Goal: Go to known website: Go to known website

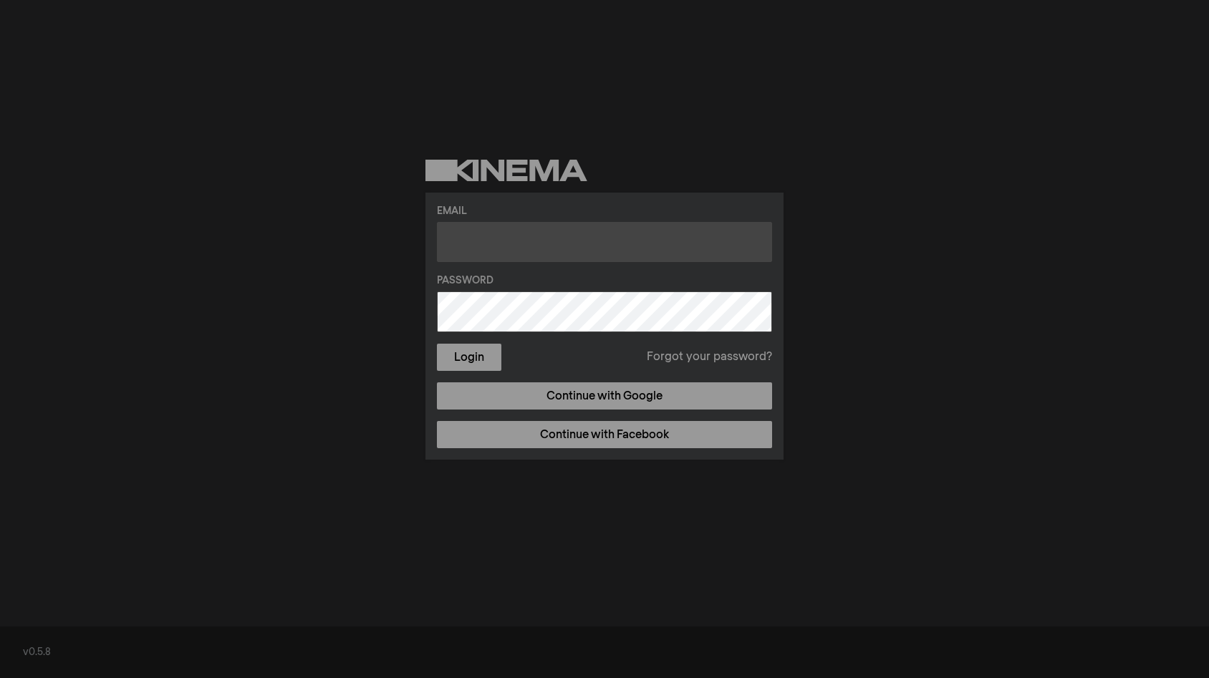
click at [554, 251] on input "text" at bounding box center [604, 242] width 335 height 40
click at [514, 245] on input "text" at bounding box center [604, 242] width 335 height 40
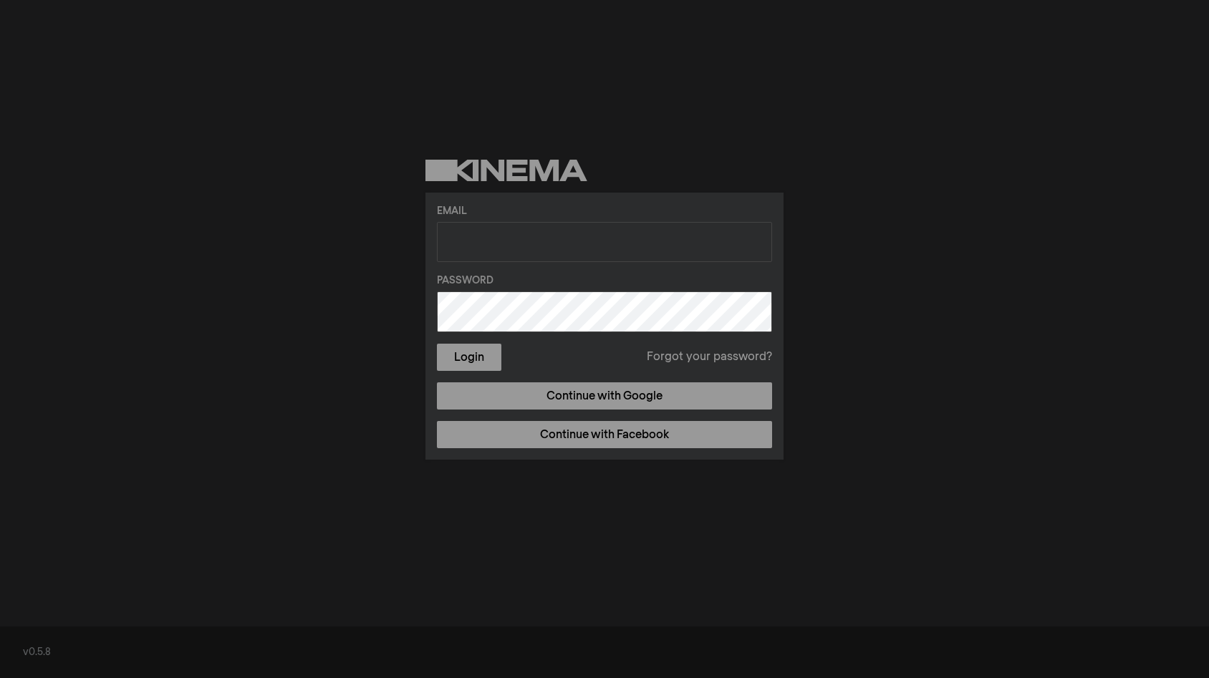
click at [552, 548] on div "Email Password Login Forgot your password? Continue with Google Continue with F…" at bounding box center [604, 309] width 1209 height 619
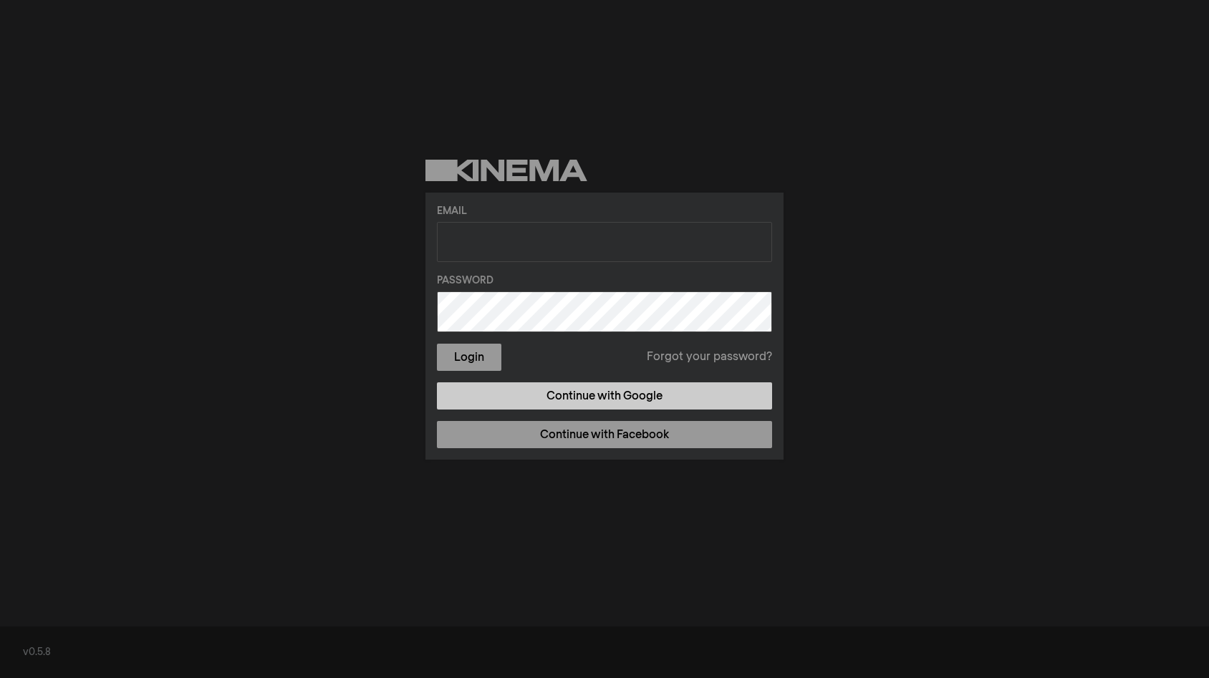
click at [635, 397] on link "Continue with Google" at bounding box center [604, 396] width 335 height 27
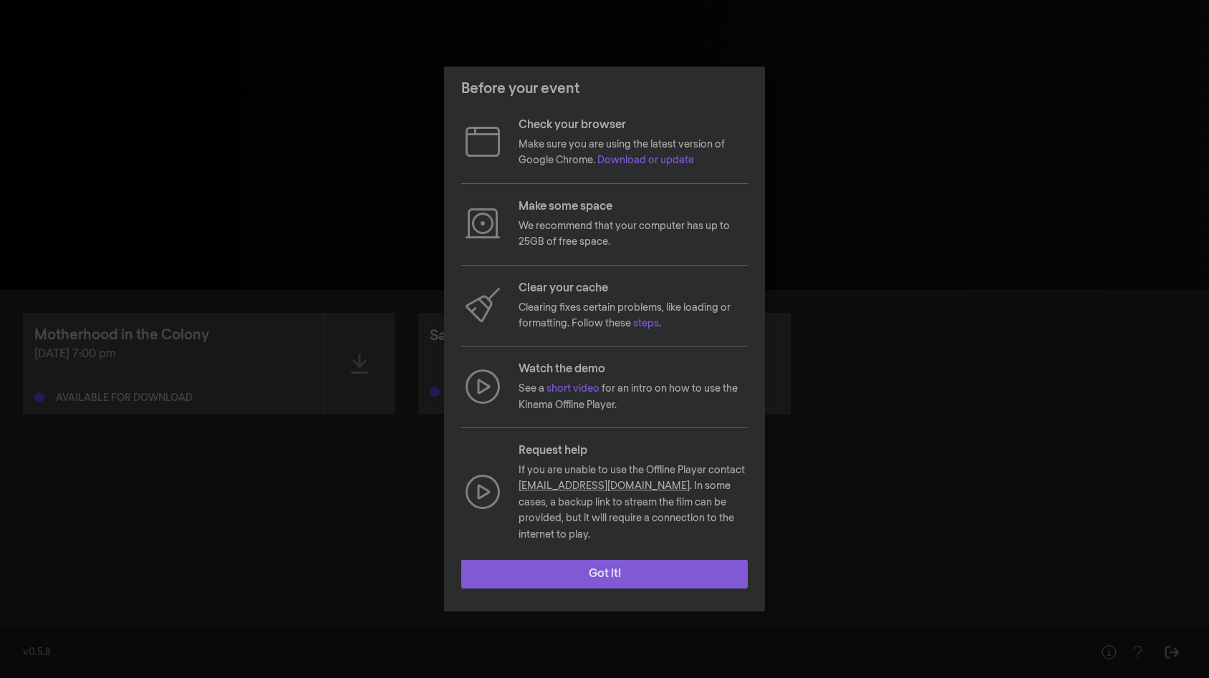
click at [586, 569] on button "Got it!" at bounding box center [604, 574] width 287 height 29
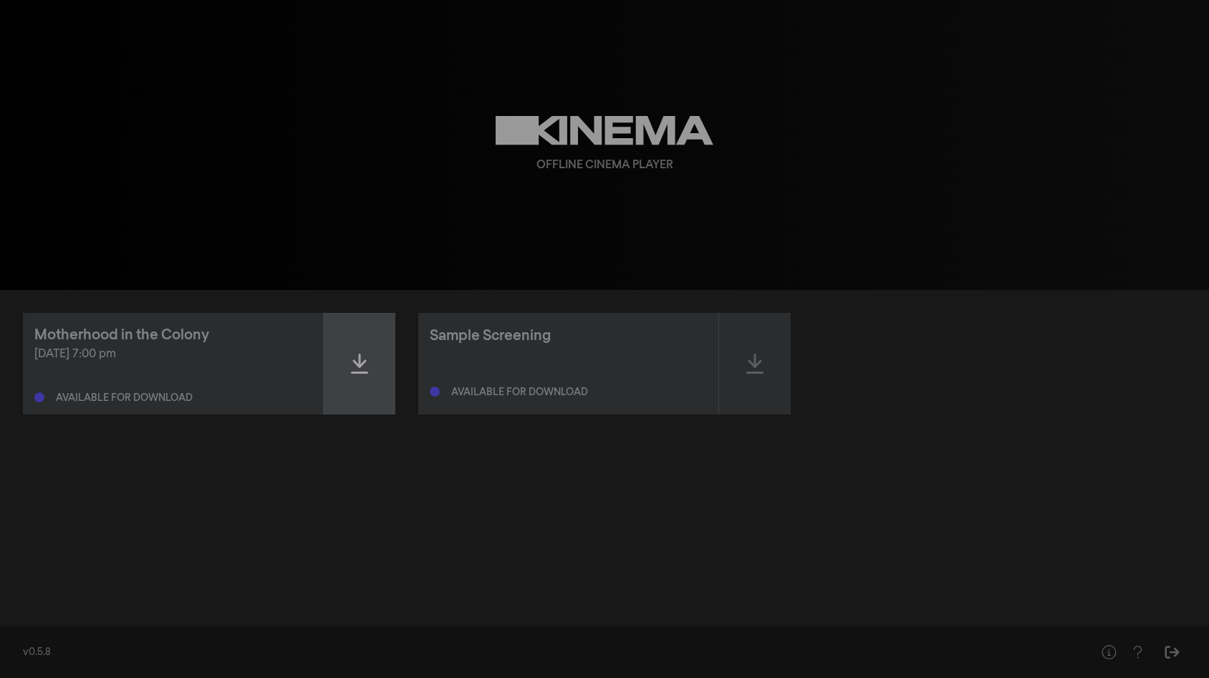
click at [365, 360] on icon at bounding box center [359, 364] width 17 height 20
